Goal: Use online tool/utility: Utilize a website feature to perform a specific function

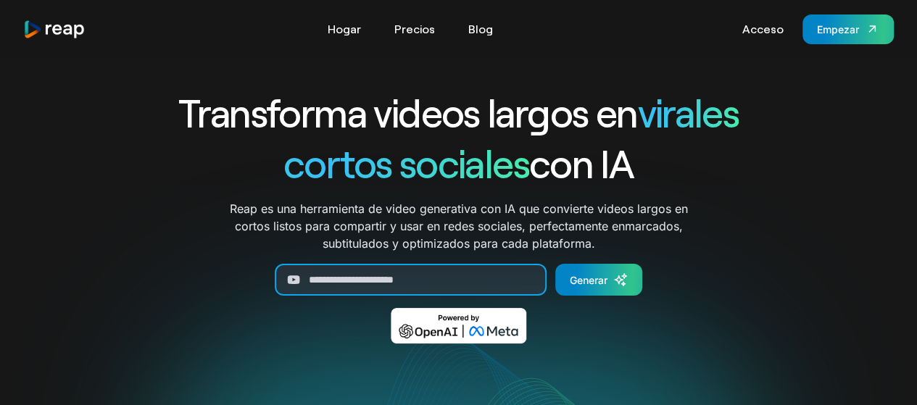
click at [484, 278] on input "Generar formulario" at bounding box center [411, 280] width 272 height 32
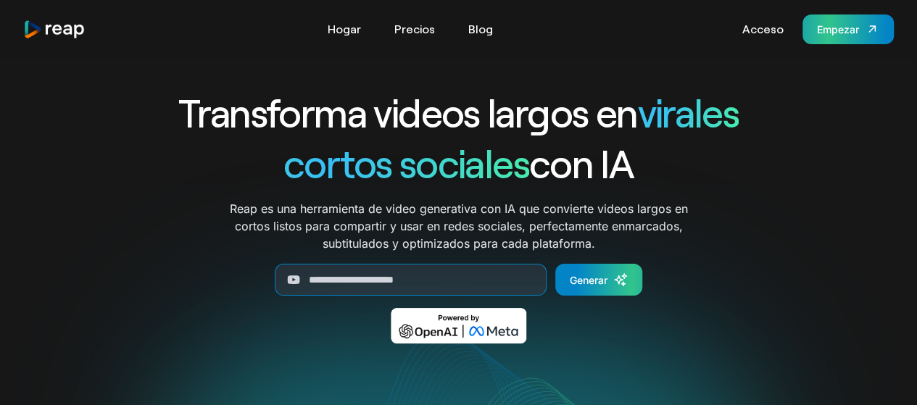
click at [840, 25] on font "Empezar" at bounding box center [838, 29] width 42 height 12
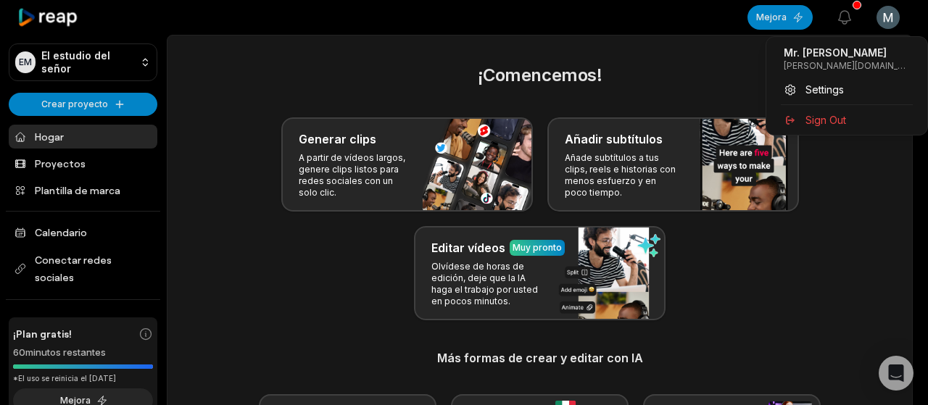
click at [891, 17] on html "EM El estudio del señor Crear proyecto Hogar Proyectos Plantilla de marca Calen…" at bounding box center [464, 202] width 928 height 405
click at [680, 76] on html "EM El estudio del señor Crear proyecto Hogar Proyectos Plantilla de marca Calen…" at bounding box center [464, 202] width 928 height 405
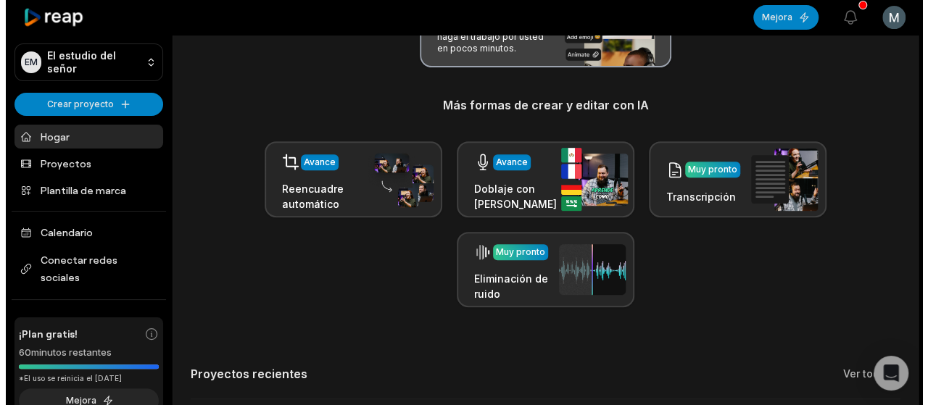
scroll to position [251, 0]
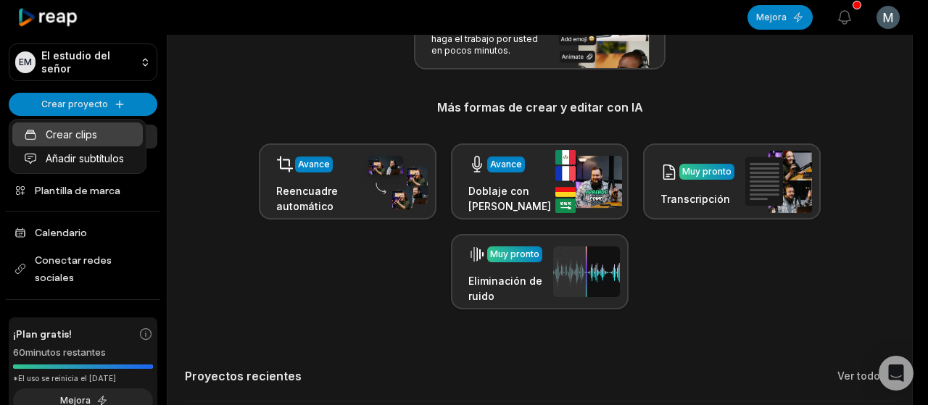
click at [90, 138] on font "Crear clips" at bounding box center [71, 134] width 51 height 12
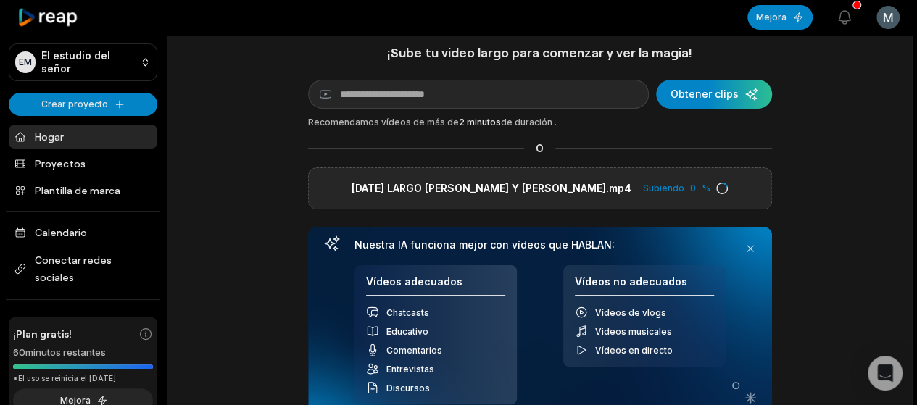
scroll to position [12, 0]
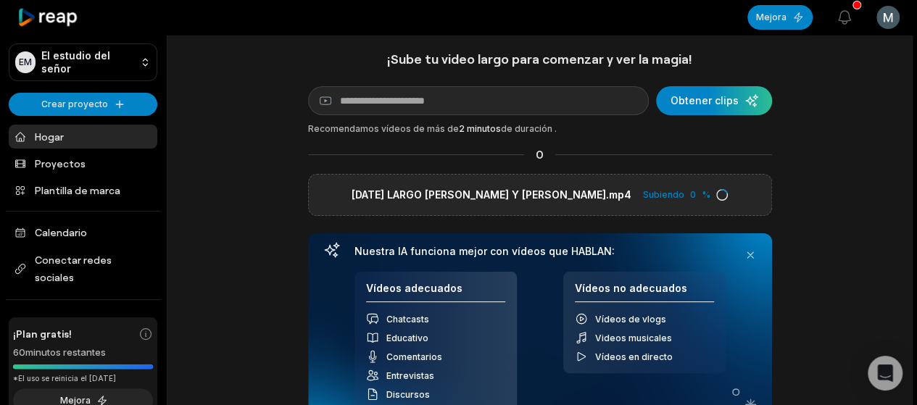
click at [643, 191] on font "Subiendo" at bounding box center [663, 194] width 41 height 11
click at [581, 188] on font "[DATE] LARGO [PERSON_NAME] Y [PERSON_NAME].mp4" at bounding box center [492, 194] width 280 height 12
click at [0, 0] on input "[DATE] LARGO [PERSON_NAME] Y [PERSON_NAME].mp4" at bounding box center [0, 0] width 0 height 0
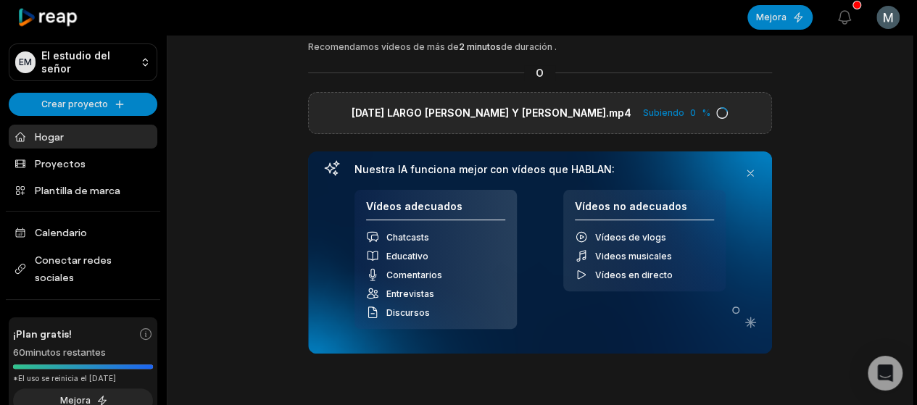
scroll to position [0, 0]
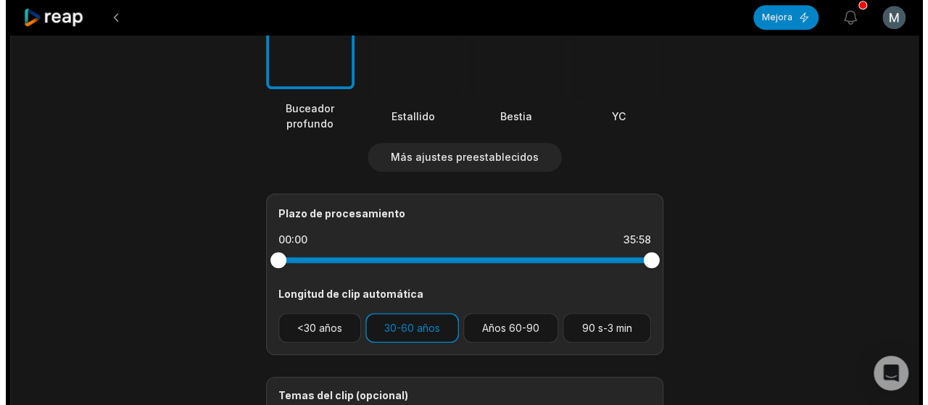
scroll to position [544, 0]
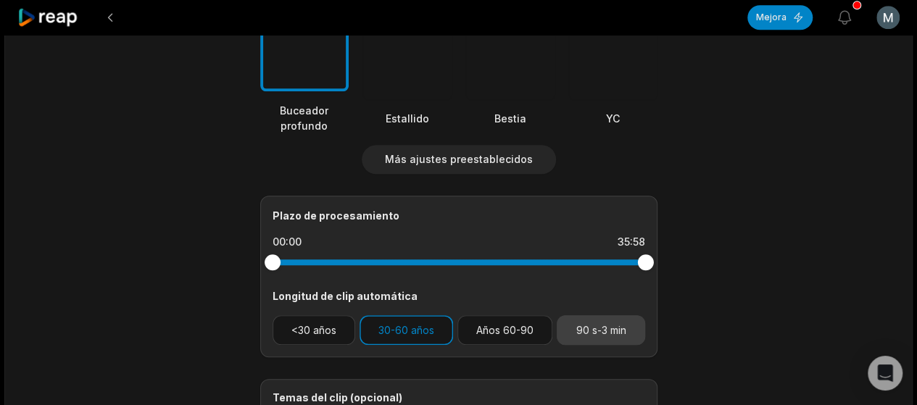
click at [611, 327] on font "90 s-3 min" at bounding box center [601, 330] width 50 height 12
click at [427, 318] on button "30-60 años" at bounding box center [407, 330] width 94 height 30
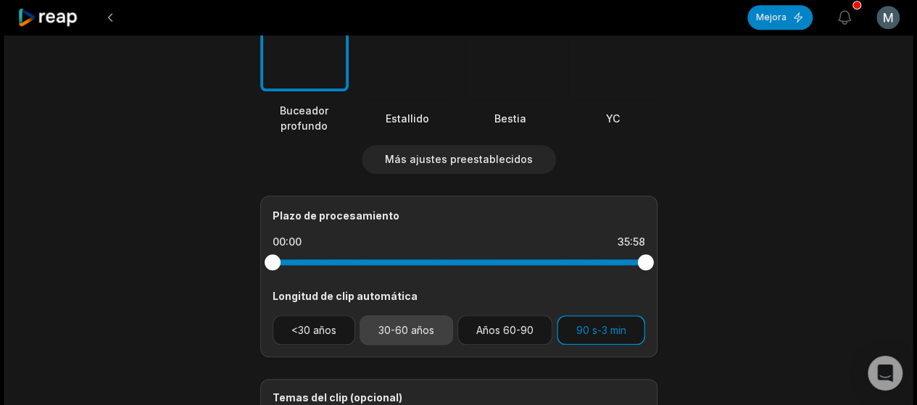
click at [378, 331] on font "30-60 años" at bounding box center [406, 330] width 56 height 12
click at [584, 331] on font "90 s-3 min" at bounding box center [601, 330] width 50 height 12
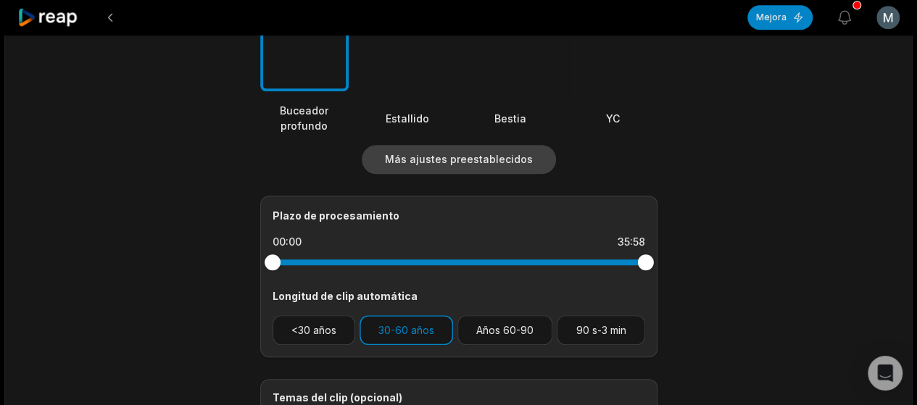
click at [476, 157] on font "Más ajustes preestablecidos" at bounding box center [459, 159] width 148 height 12
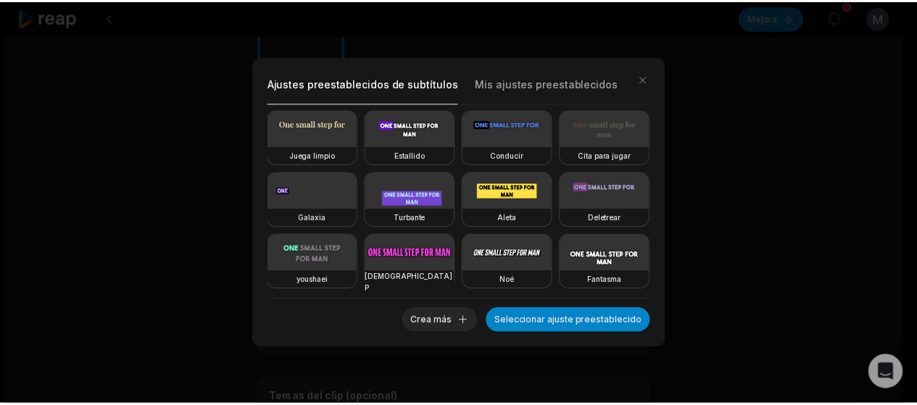
scroll to position [251, 0]
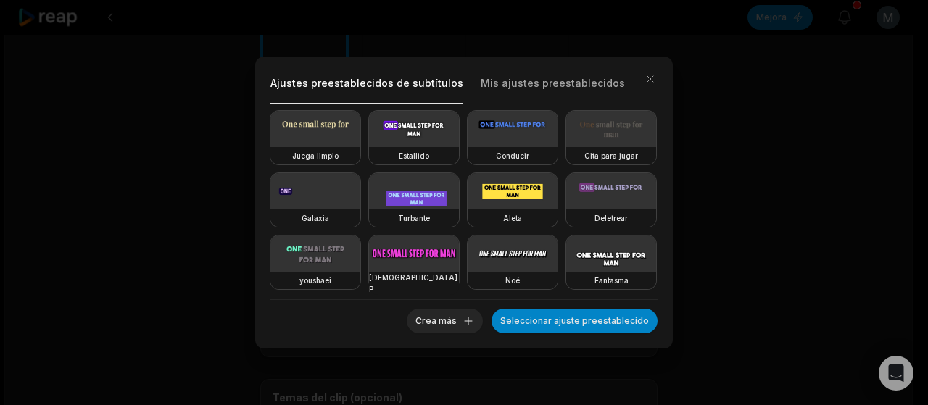
click at [744, 259] on div "Ajustes preestablecidos de subtítulos Mis ajustes preestablecidos Buceador prof…" at bounding box center [464, 202] width 928 height 405
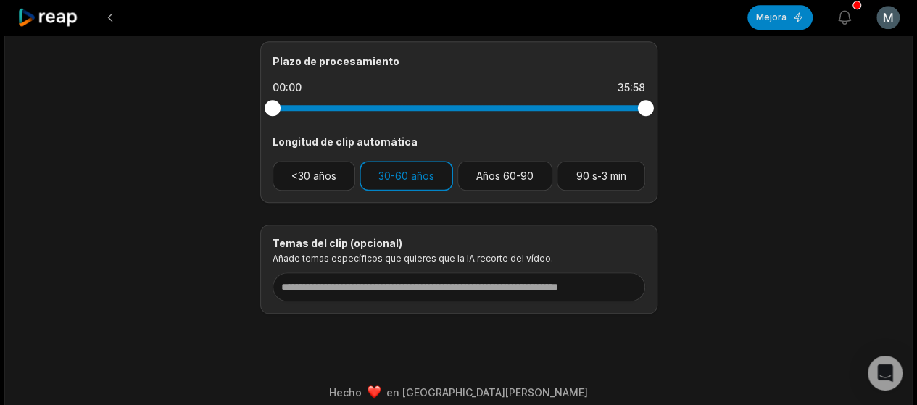
scroll to position [709, 0]
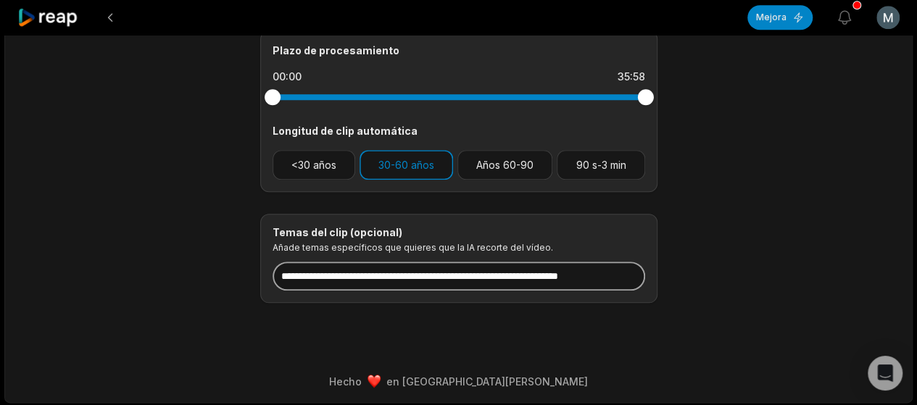
click at [457, 281] on input at bounding box center [459, 276] width 373 height 29
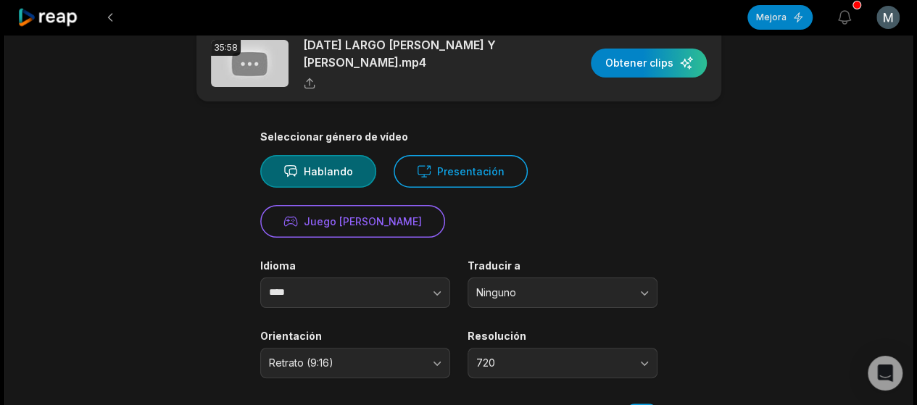
scroll to position [35, 0]
type input "**********"
click at [642, 66] on div "button" at bounding box center [649, 62] width 116 height 29
